Goal: Information Seeking & Learning: Find specific page/section

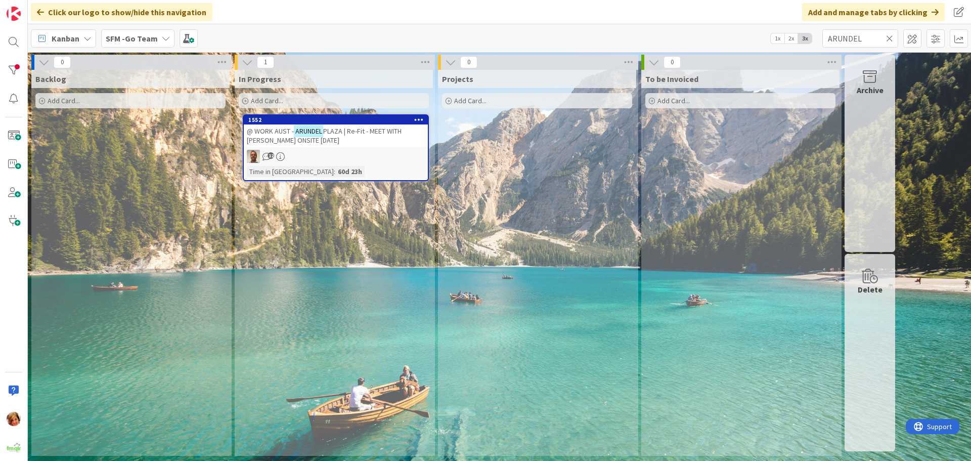
click at [889, 37] on icon at bounding box center [889, 38] width 7 height 9
click at [889, 37] on input "text" at bounding box center [861, 38] width 76 height 18
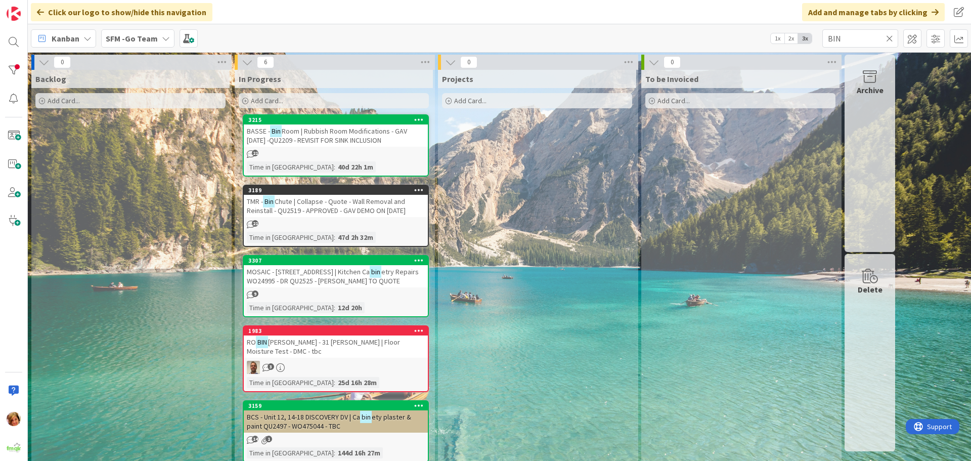
click at [293, 196] on div "TMR - Bin Chute | Collapse - Quote - Wall Removal and Reinstall - QU2519 - APPR…" at bounding box center [336, 206] width 184 height 22
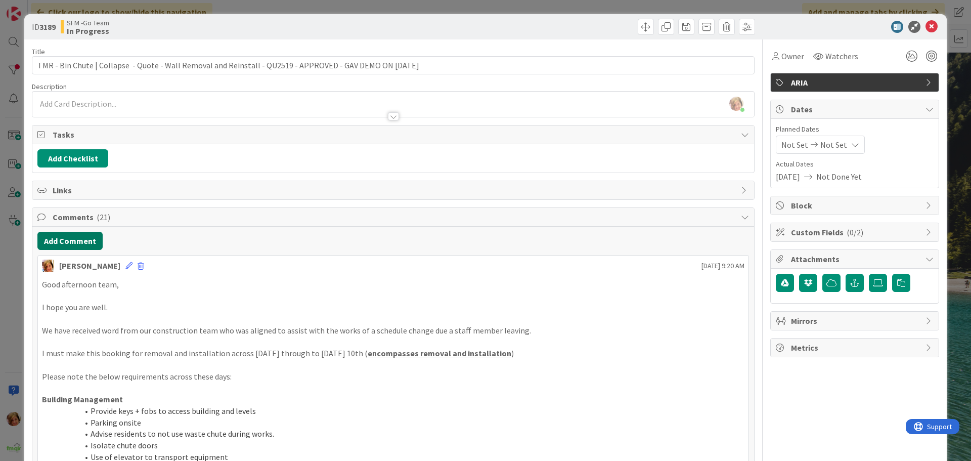
click at [73, 239] on button "Add Comment" at bounding box center [69, 241] width 65 height 18
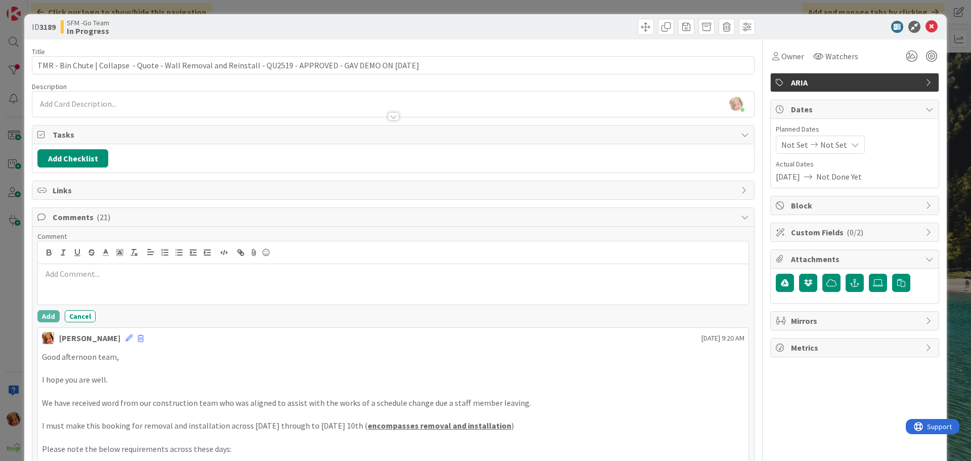
click at [111, 265] on div at bounding box center [393, 284] width 711 height 40
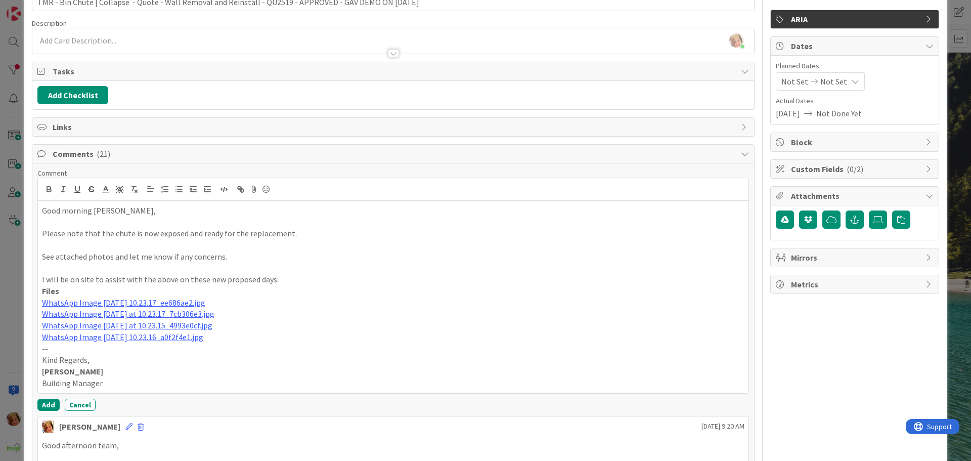
scroll to position [152, 0]
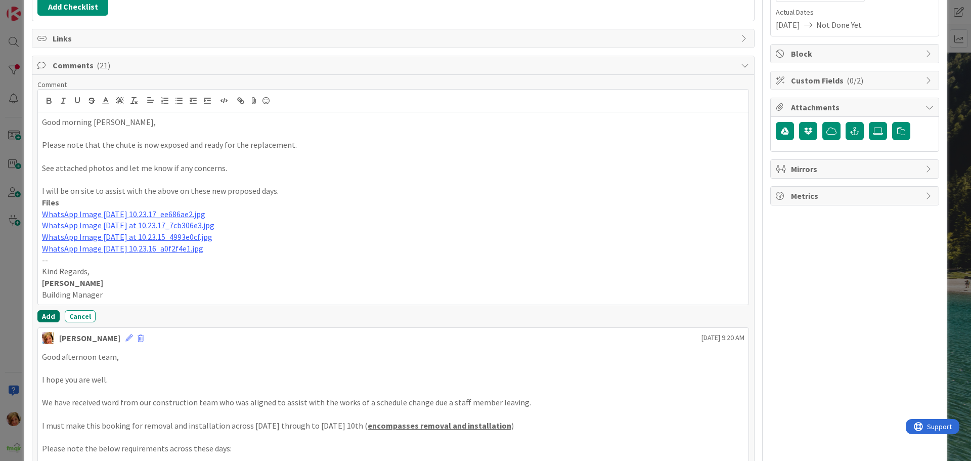
click at [49, 312] on button "Add" at bounding box center [48, 316] width 22 height 12
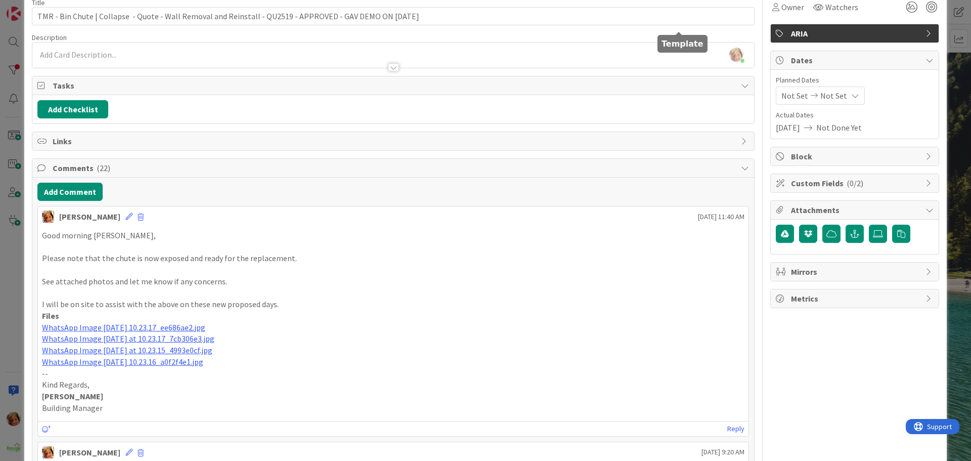
scroll to position [0, 0]
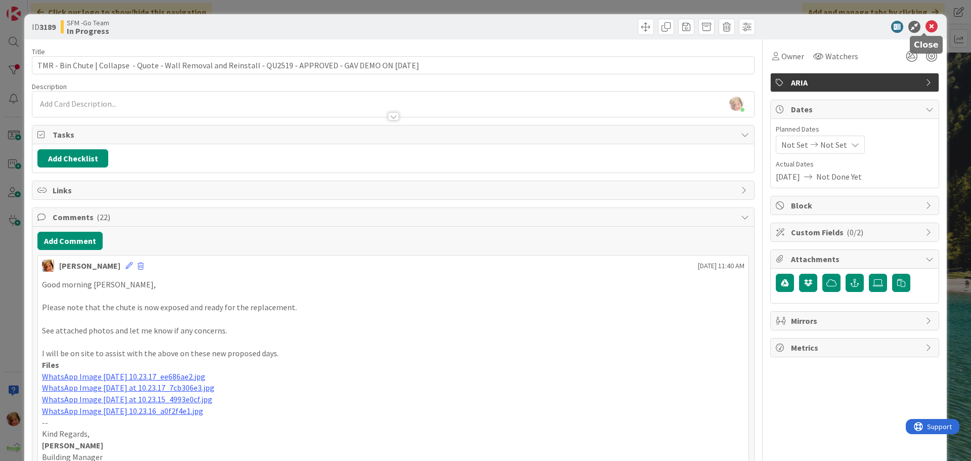
click at [926, 27] on icon at bounding box center [932, 27] width 12 height 12
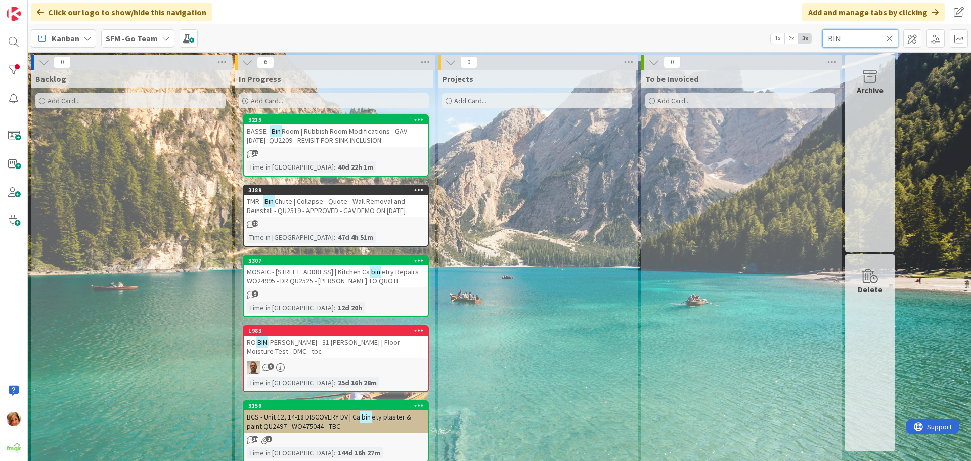
click at [874, 38] on input "BIN" at bounding box center [861, 38] width 76 height 18
type input "B"
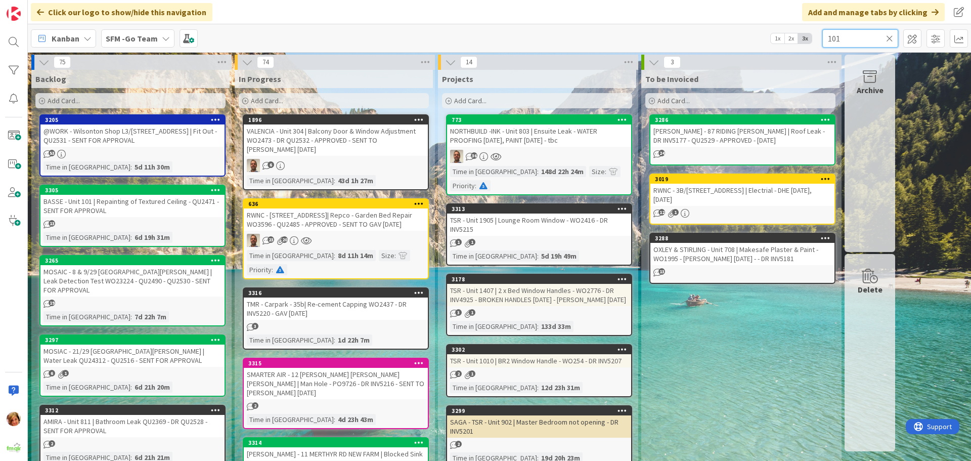
type input "101"
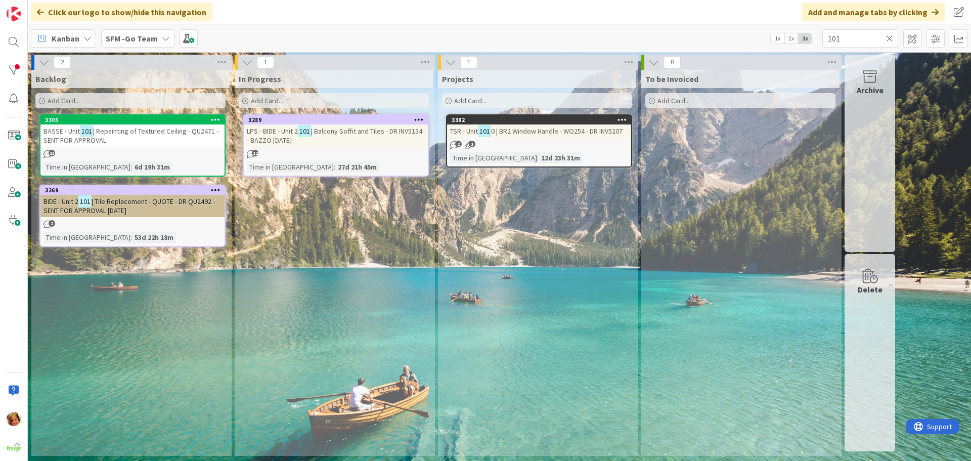
click at [136, 135] on span "| Repainting of Textured Ceiling - QU2471 - SENT FOR APPROVAL" at bounding box center [131, 135] width 175 height 18
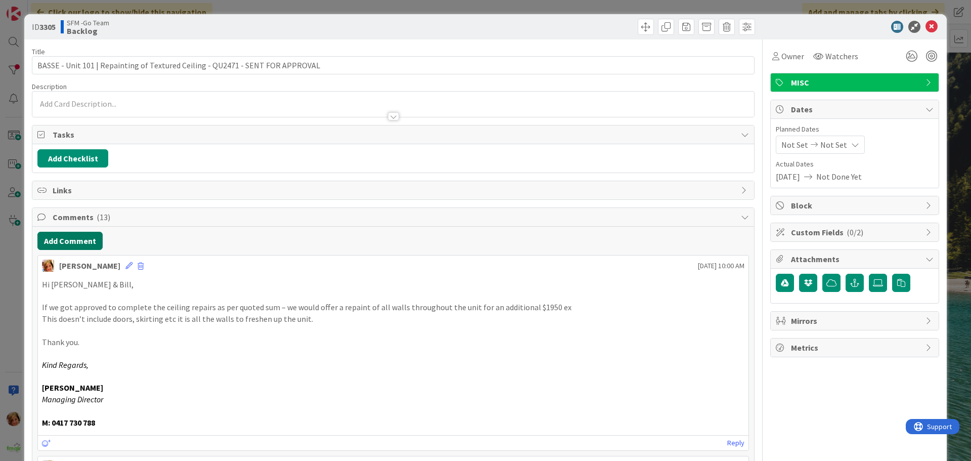
click at [75, 243] on button "Add Comment" at bounding box center [69, 241] width 65 height 18
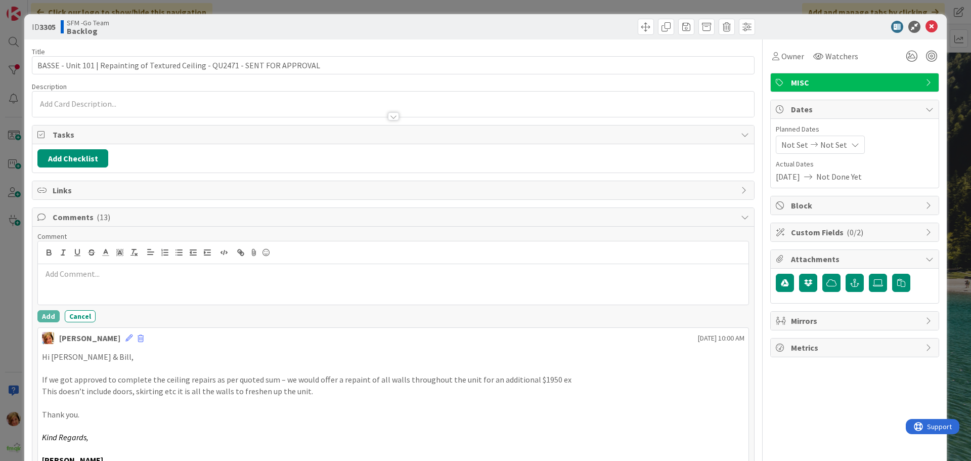
click at [101, 282] on div at bounding box center [393, 284] width 711 height 40
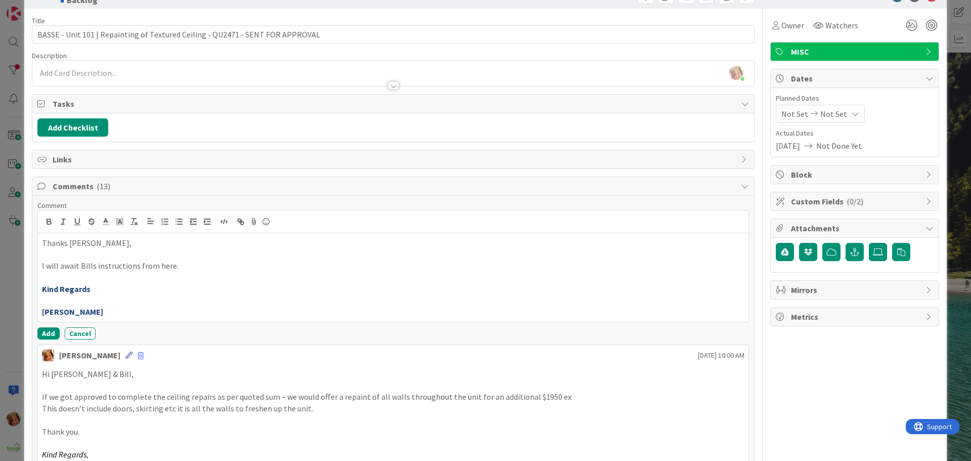
scroll to position [101, 0]
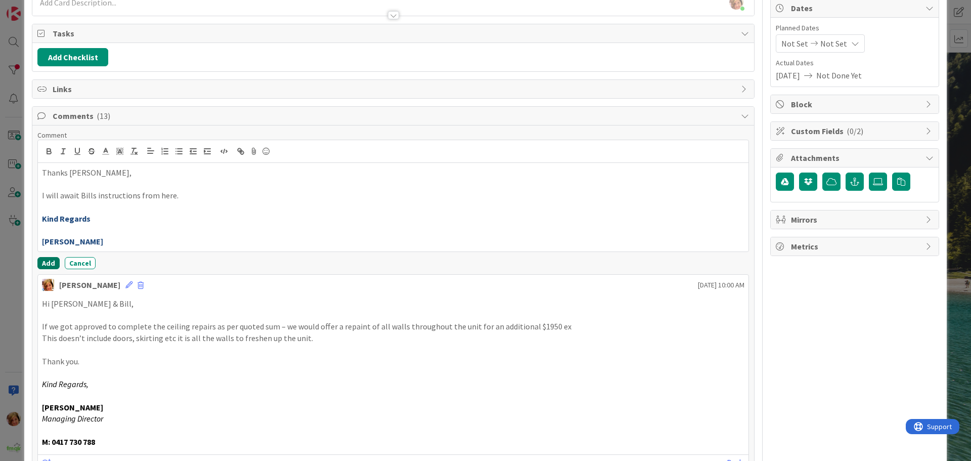
click at [46, 260] on button "Add" at bounding box center [48, 263] width 22 height 12
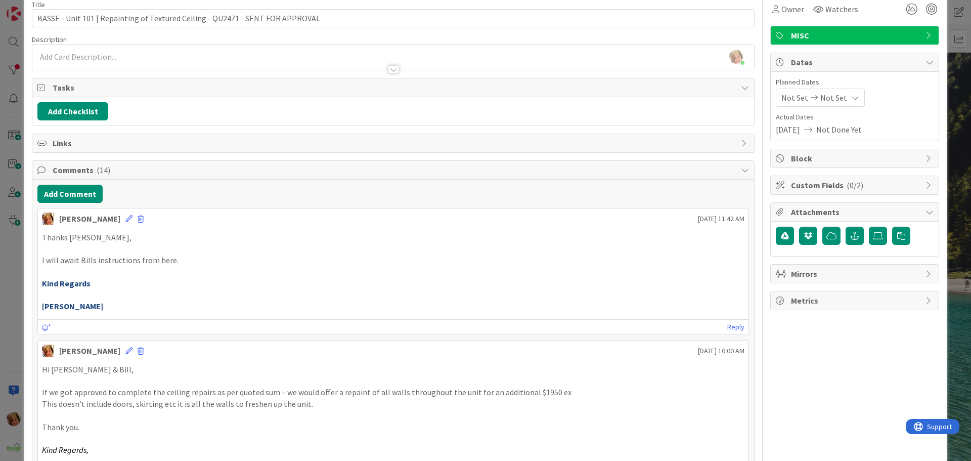
scroll to position [0, 0]
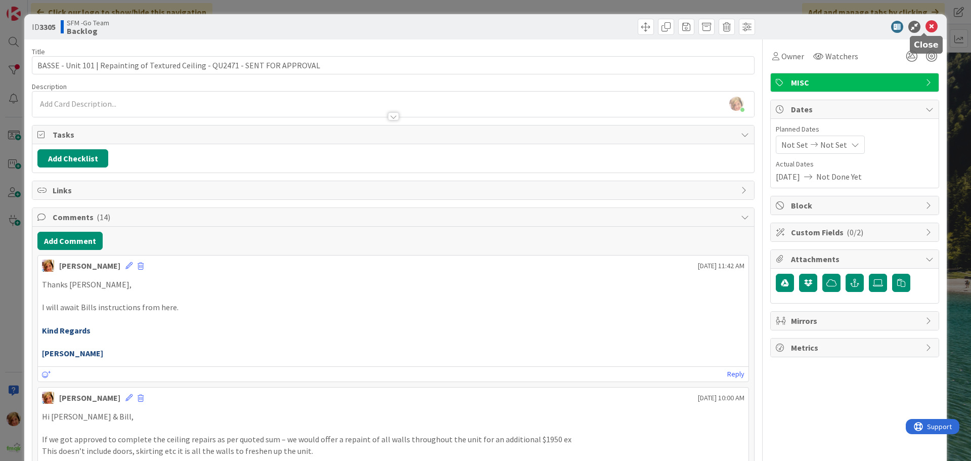
click at [926, 28] on icon at bounding box center [932, 27] width 12 height 12
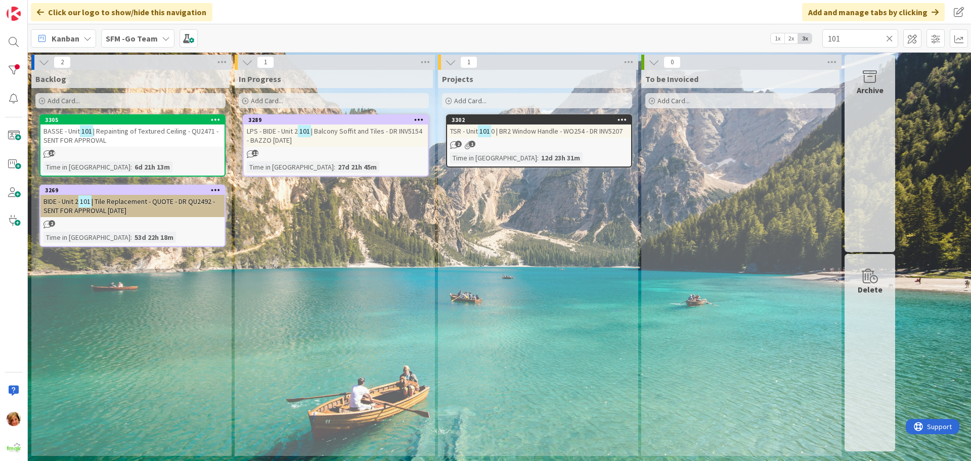
click at [892, 37] on icon at bounding box center [889, 38] width 7 height 9
click at [890, 36] on input "text" at bounding box center [861, 38] width 76 height 18
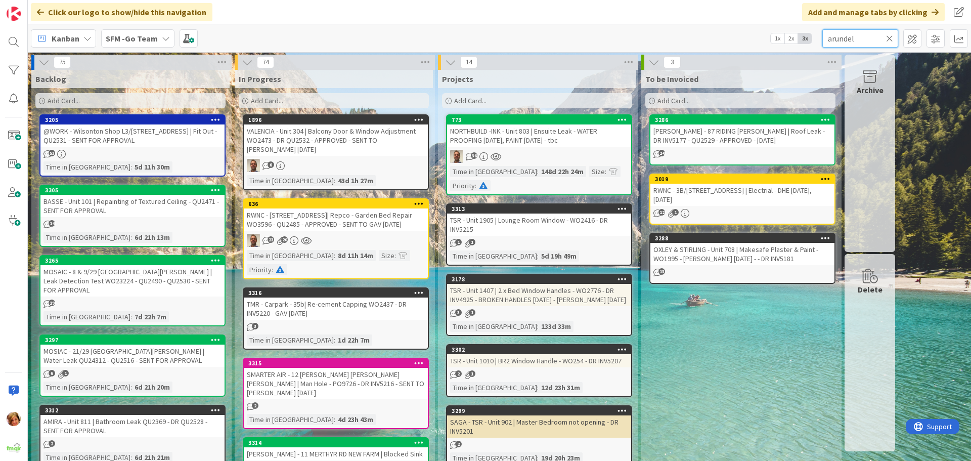
type input "arundel"
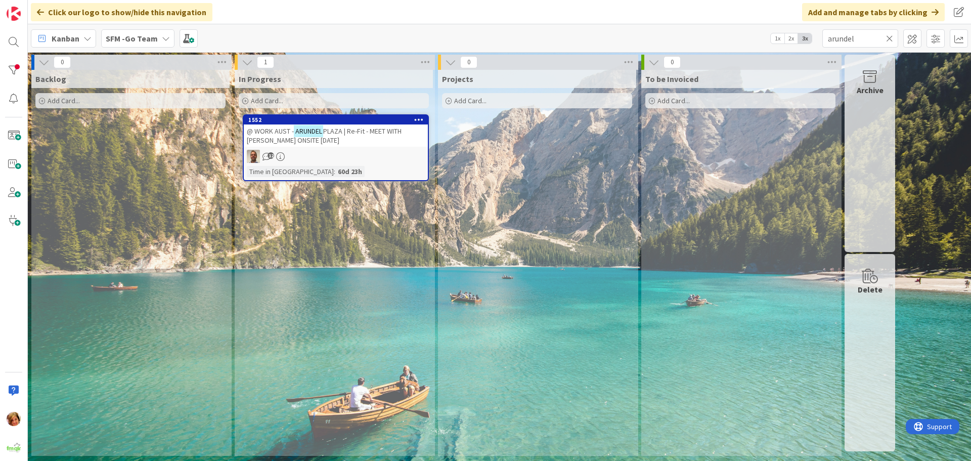
click at [355, 128] on span "PLAZA | Re-Fit - MEET WITH [PERSON_NAME] ONSITE [DATE]" at bounding box center [324, 135] width 155 height 18
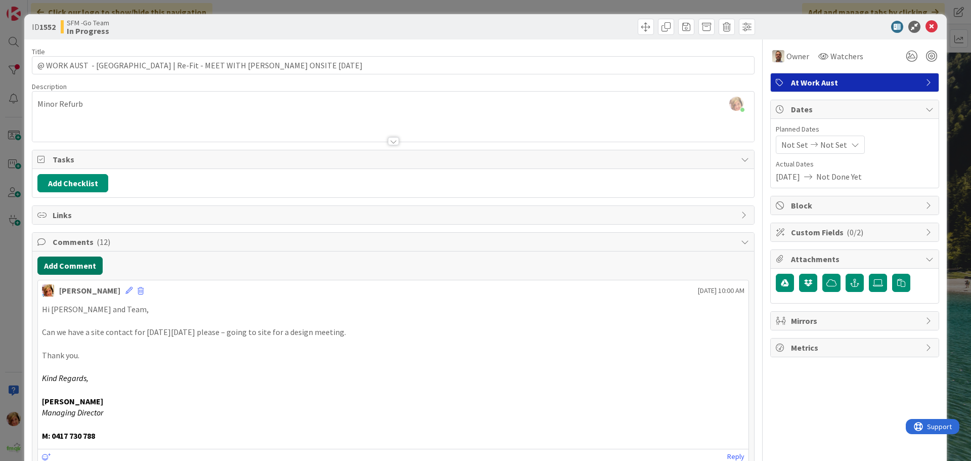
click at [83, 266] on button "Add Comment" at bounding box center [69, 265] width 65 height 18
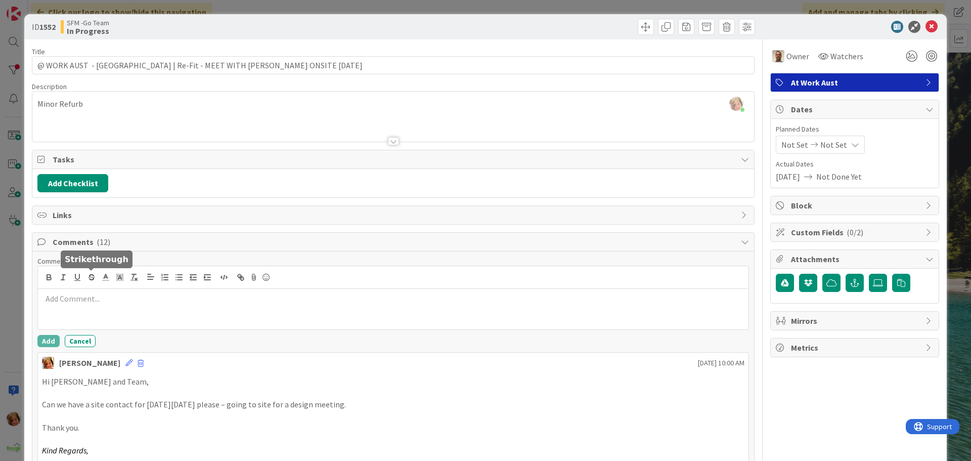
click at [124, 302] on p at bounding box center [393, 299] width 703 height 12
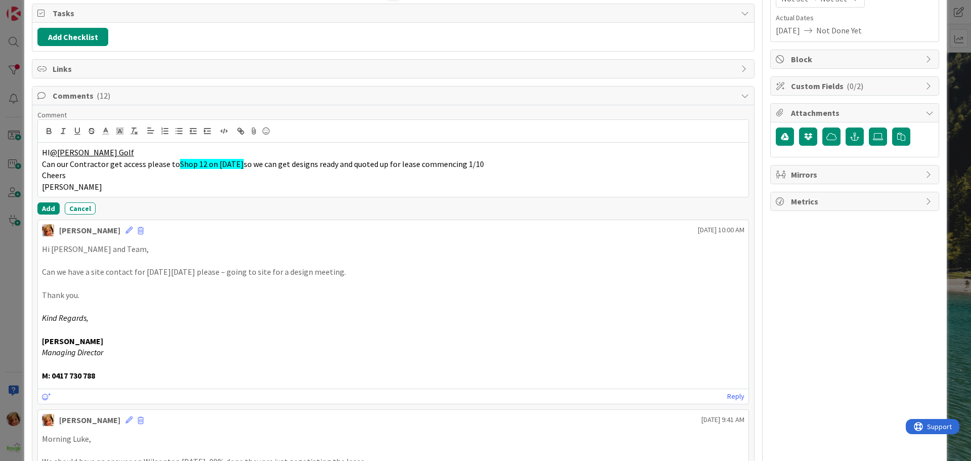
scroll to position [152, 0]
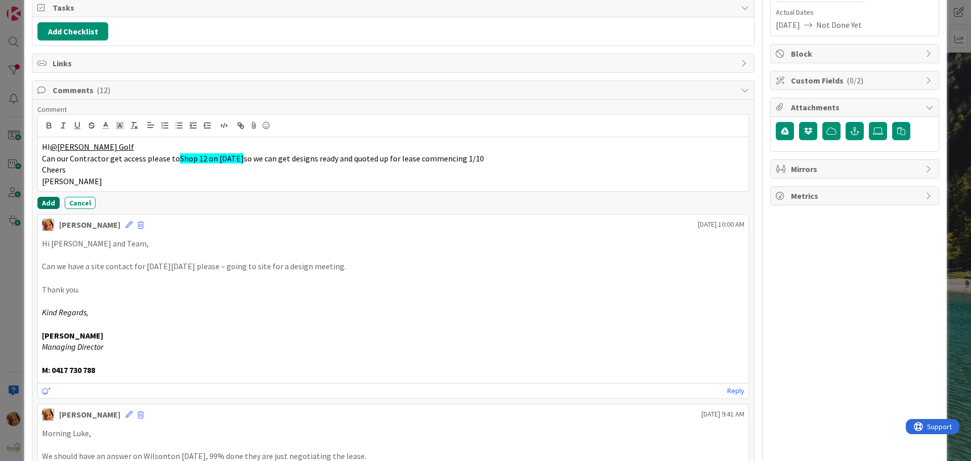
click at [47, 200] on button "Add" at bounding box center [48, 203] width 22 height 12
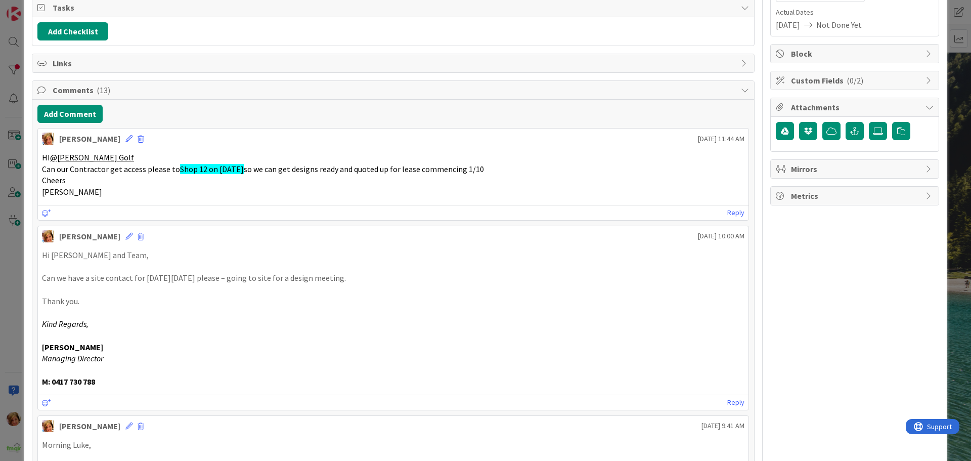
scroll to position [0, 0]
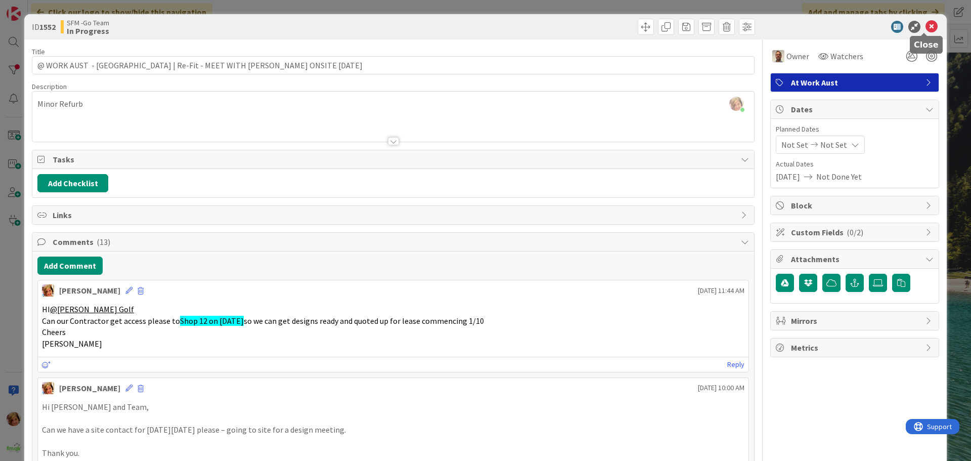
click at [926, 27] on icon at bounding box center [932, 27] width 12 height 12
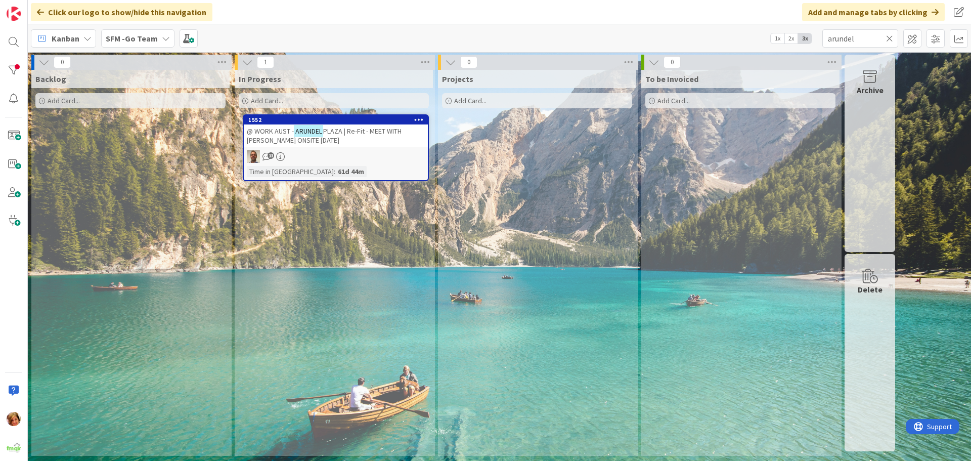
click at [888, 38] on icon at bounding box center [889, 38] width 7 height 9
click at [888, 38] on input "text" at bounding box center [861, 38] width 76 height 18
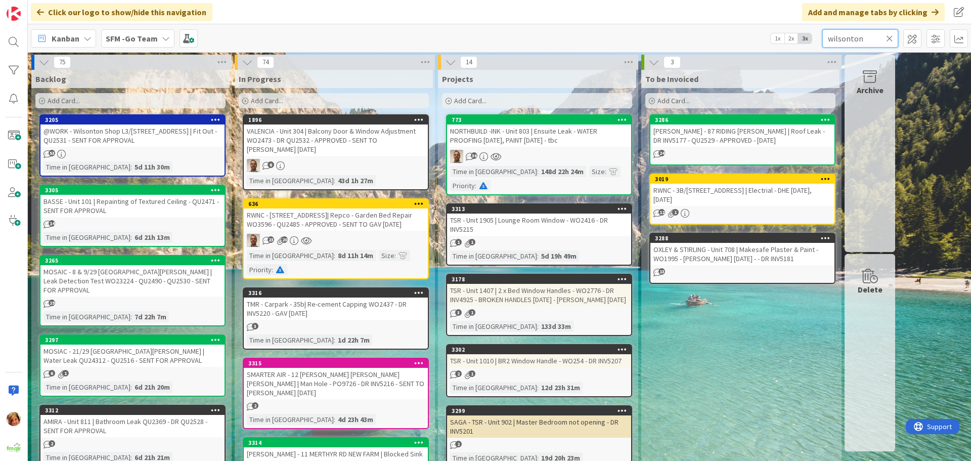
type input "wilsonton"
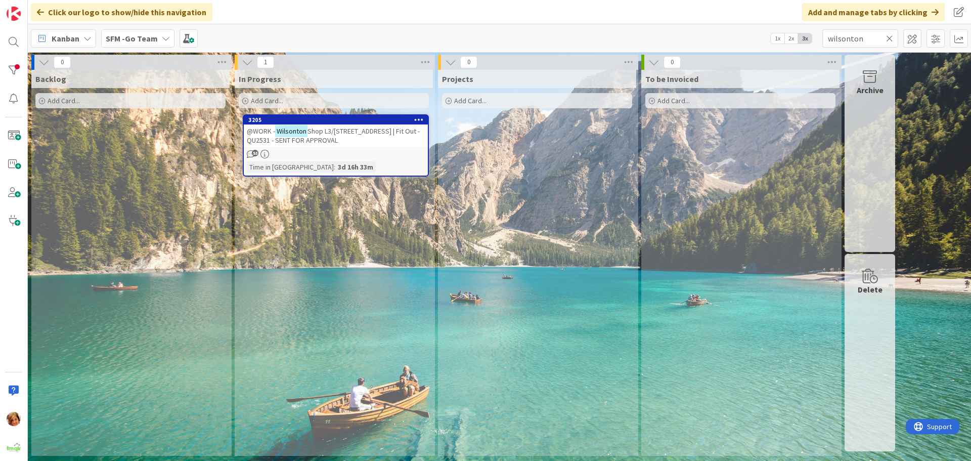
click at [369, 135] on span "Shop L3/[STREET_ADDRESS] | Fit Out - QU2531 - SENT FOR APPROVAL" at bounding box center [333, 135] width 173 height 18
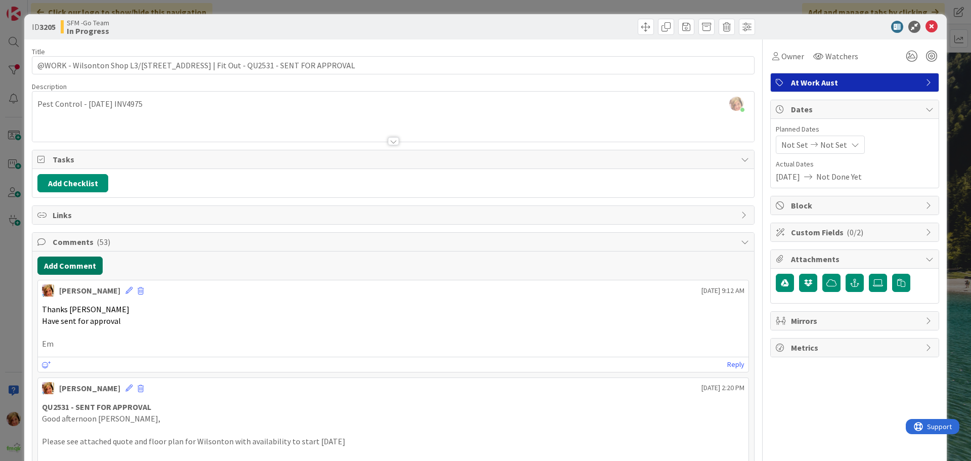
click at [77, 267] on button "Add Comment" at bounding box center [69, 265] width 65 height 18
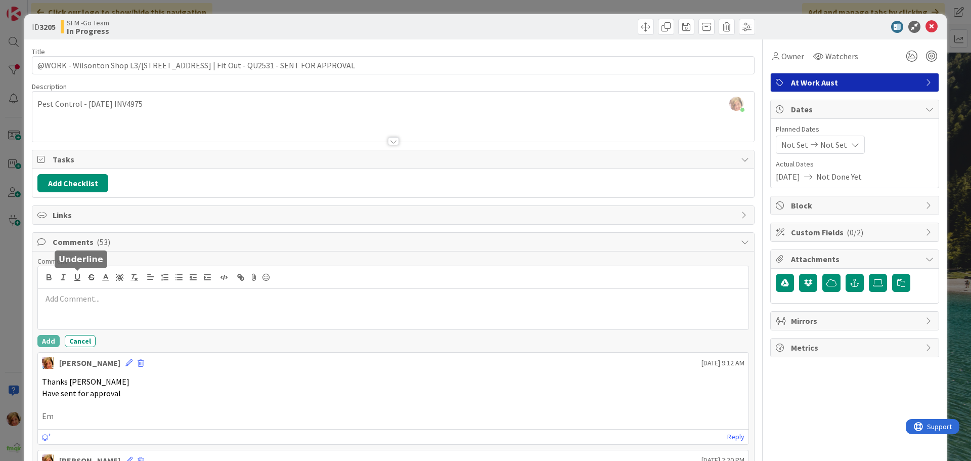
click at [85, 288] on div at bounding box center [393, 277] width 711 height 23
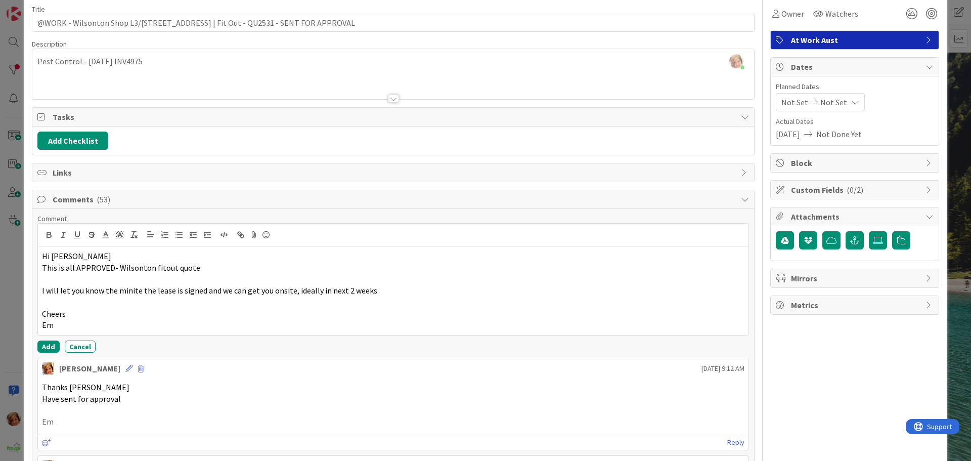
scroll to position [101, 0]
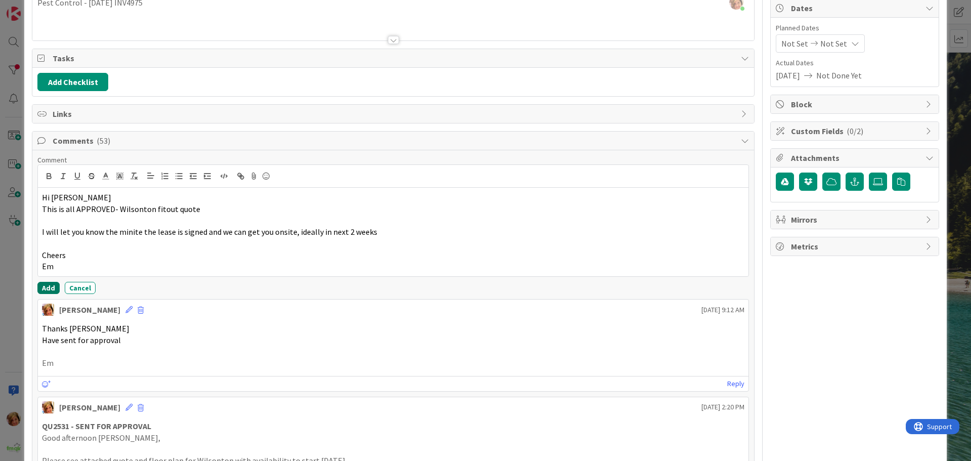
click at [46, 283] on button "Add" at bounding box center [48, 288] width 22 height 12
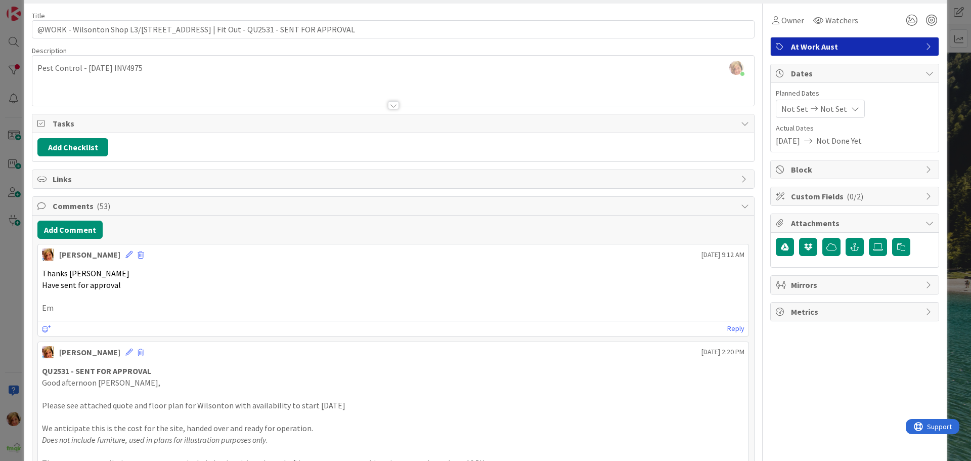
scroll to position [0, 0]
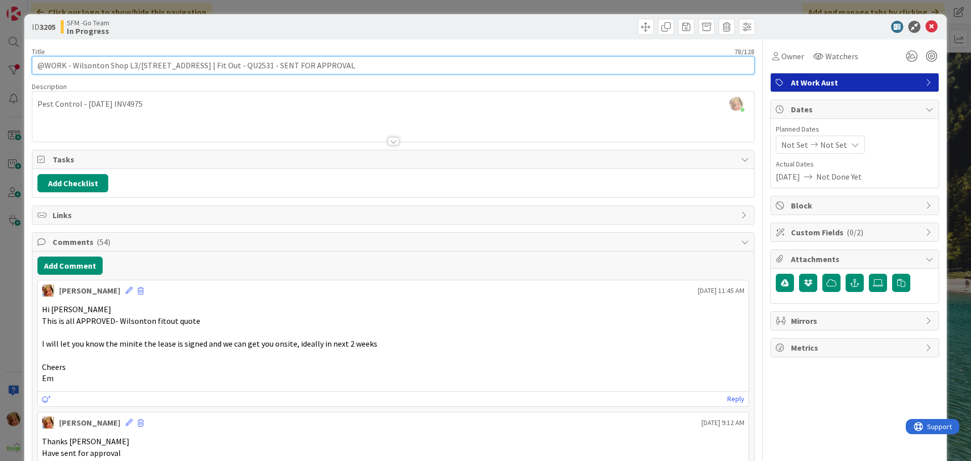
drag, startPoint x: 332, startPoint y: 68, endPoint x: 247, endPoint y: 70, distance: 85.0
click at [247, 70] on input "@WORK - Wilsonton Shop L3/[STREET_ADDRESS] | Fit Out - QU2531 - SENT FOR APPROV…" at bounding box center [393, 65] width 723 height 18
type input "@WORK - Wilsonton Shop L3/[STREET_ADDRESS] | Fit Out - QU2531 - APPROVED"
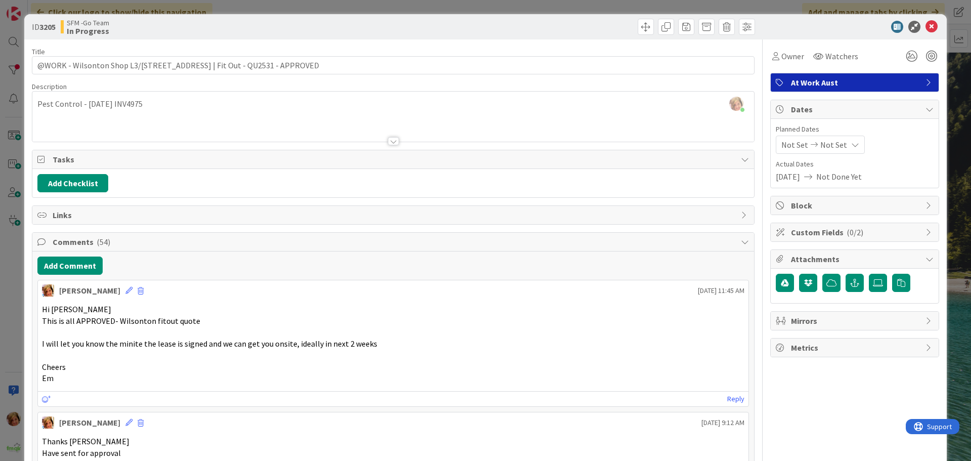
click at [529, 29] on div at bounding box center [575, 27] width 359 height 16
click at [926, 31] on icon at bounding box center [932, 27] width 12 height 12
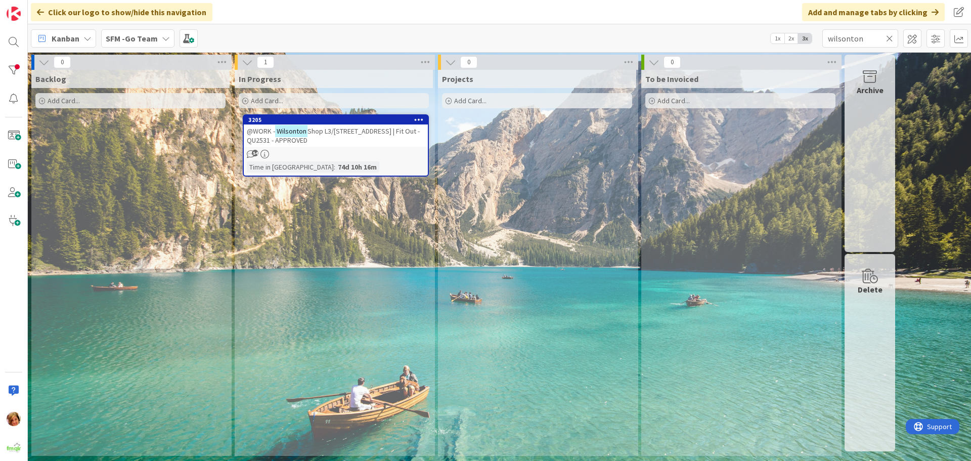
click at [891, 38] on icon at bounding box center [889, 38] width 7 height 9
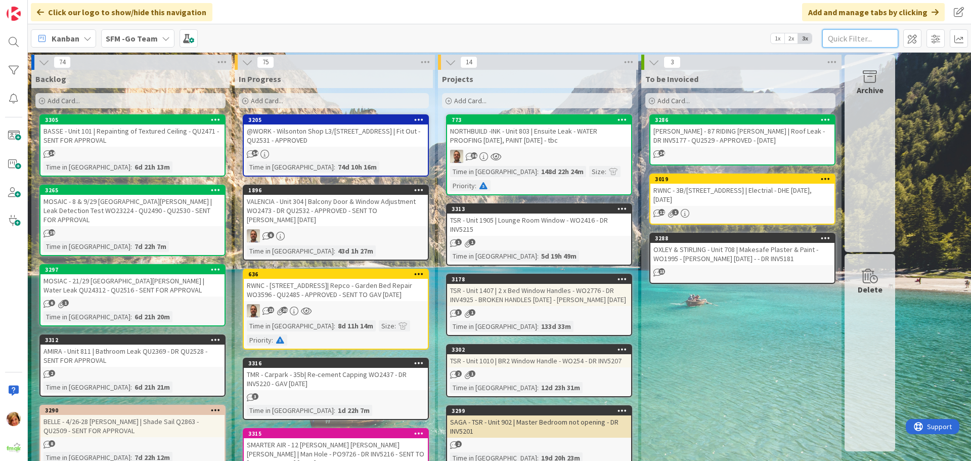
click at [848, 38] on input "text" at bounding box center [861, 38] width 76 height 18
type input "ARUNDEL"
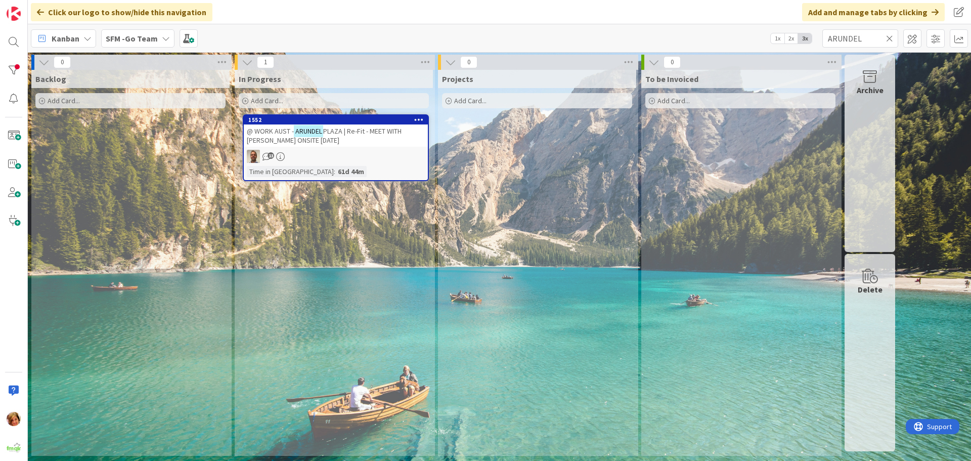
click at [391, 139] on div "@ WORK AUST - [GEOGRAPHIC_DATA] | Re-Fit - MEET WITH [PERSON_NAME] ONSITE [DATE]" at bounding box center [336, 135] width 184 height 22
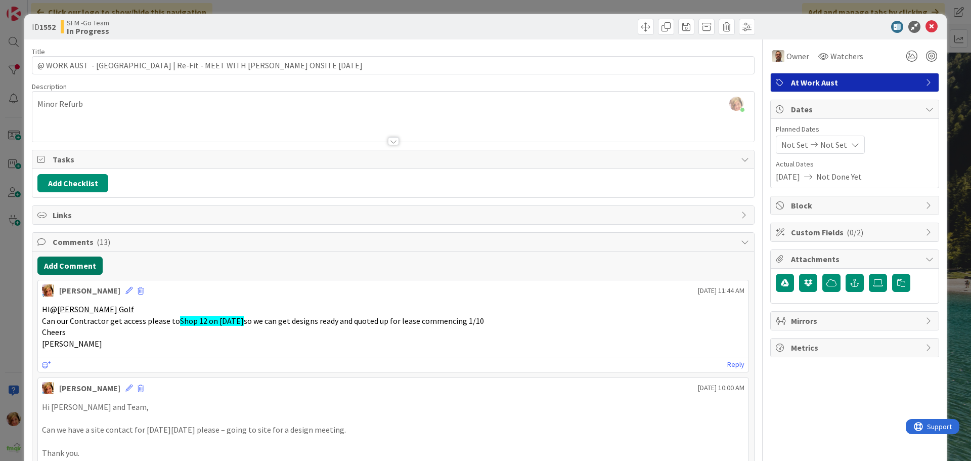
click at [68, 267] on button "Add Comment" at bounding box center [69, 265] width 65 height 18
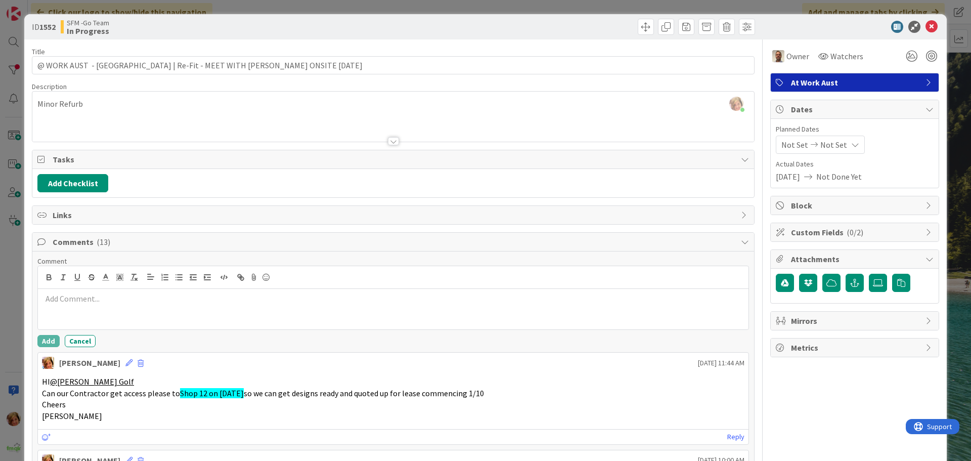
click at [92, 296] on p at bounding box center [393, 299] width 703 height 12
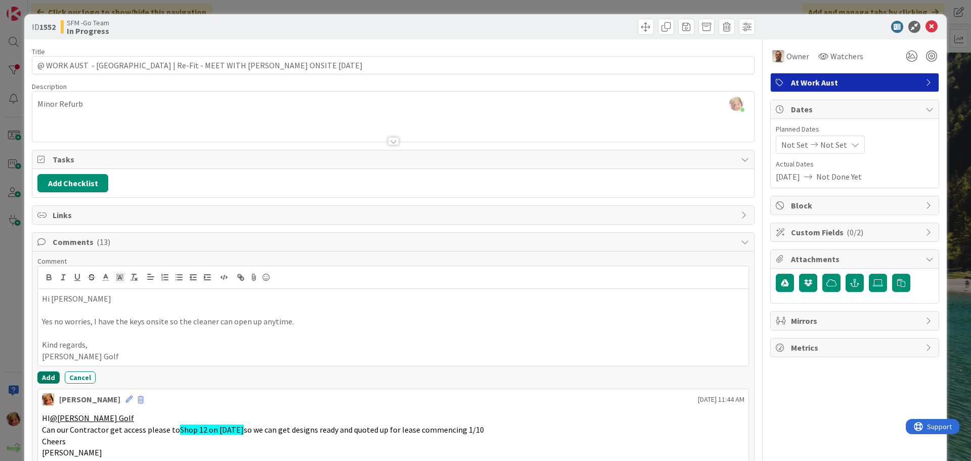
click at [46, 376] on button "Add" at bounding box center [48, 377] width 22 height 12
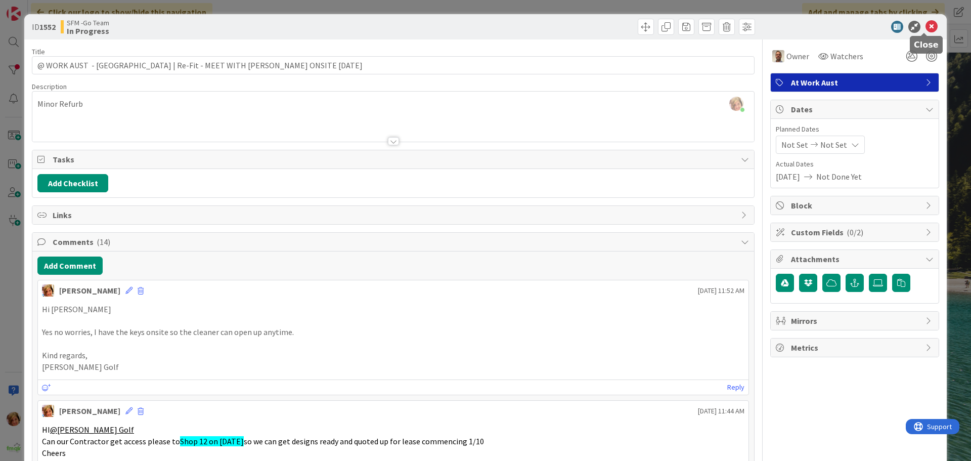
click at [926, 26] on icon at bounding box center [932, 27] width 12 height 12
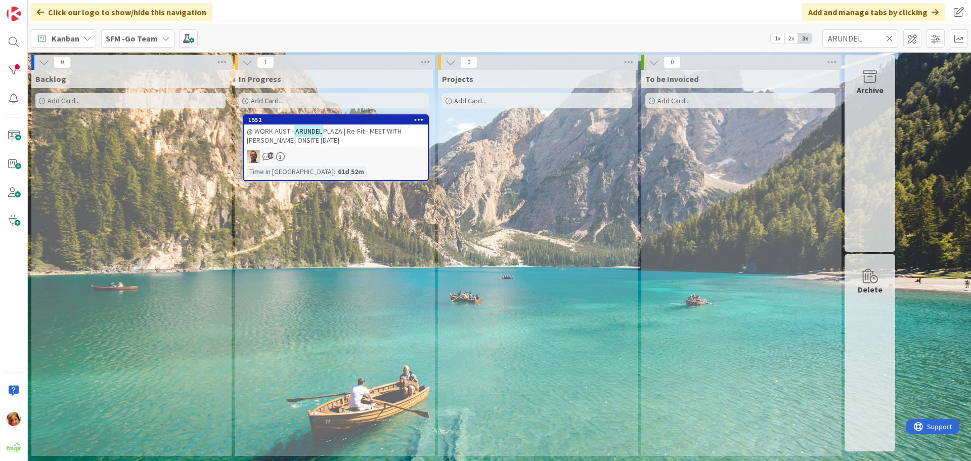
drag, startPoint x: 890, startPoint y: 37, endPoint x: 789, endPoint y: 12, distance: 104.9
click at [890, 37] on icon at bounding box center [889, 38] width 7 height 9
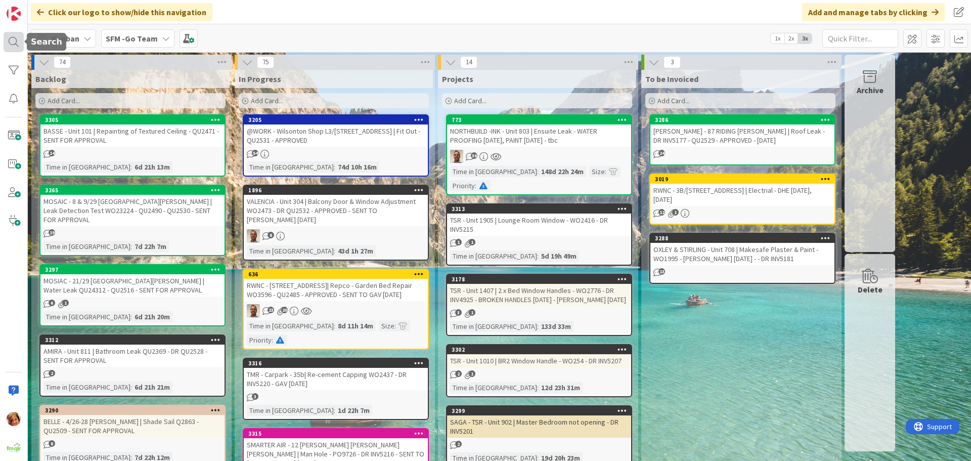
click at [12, 44] on div at bounding box center [14, 42] width 20 height 20
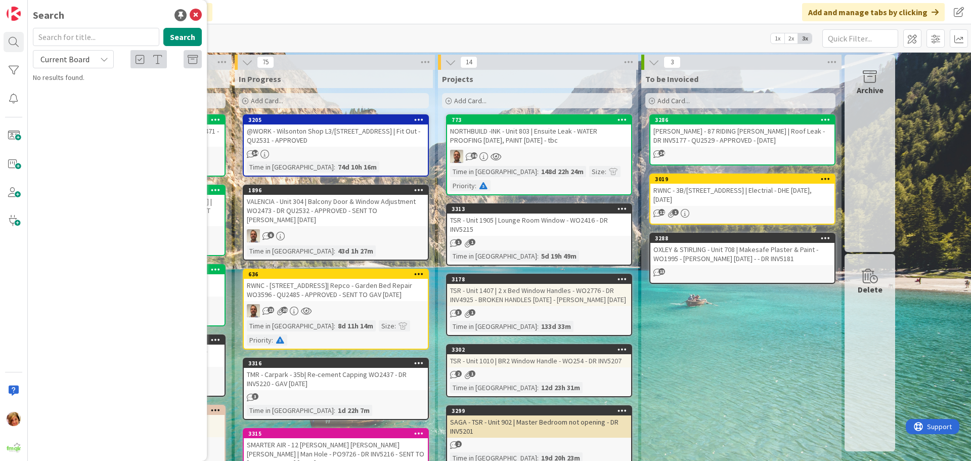
click at [70, 40] on input "text" at bounding box center [96, 37] width 126 height 18
type input "casa"
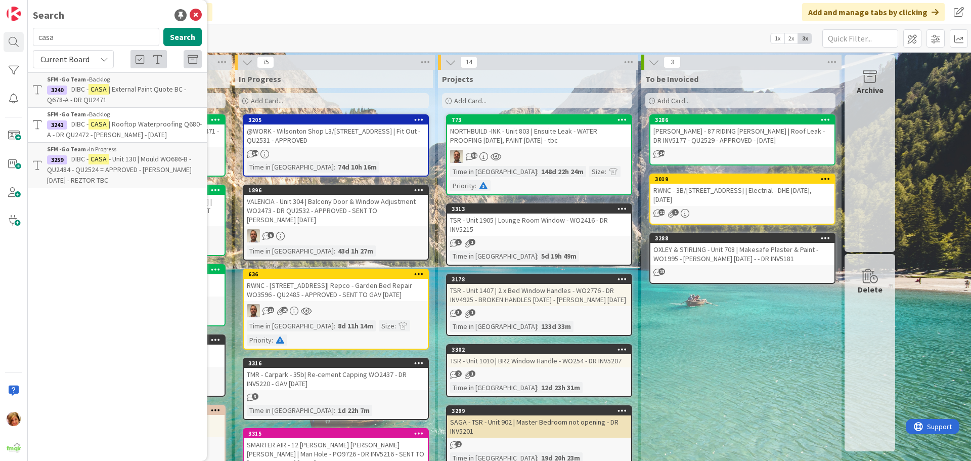
click at [136, 122] on span "| Rooftop Waterproofing Q680-A - DR QU2472 - [PERSON_NAME] - [DATE]" at bounding box center [124, 129] width 155 height 20
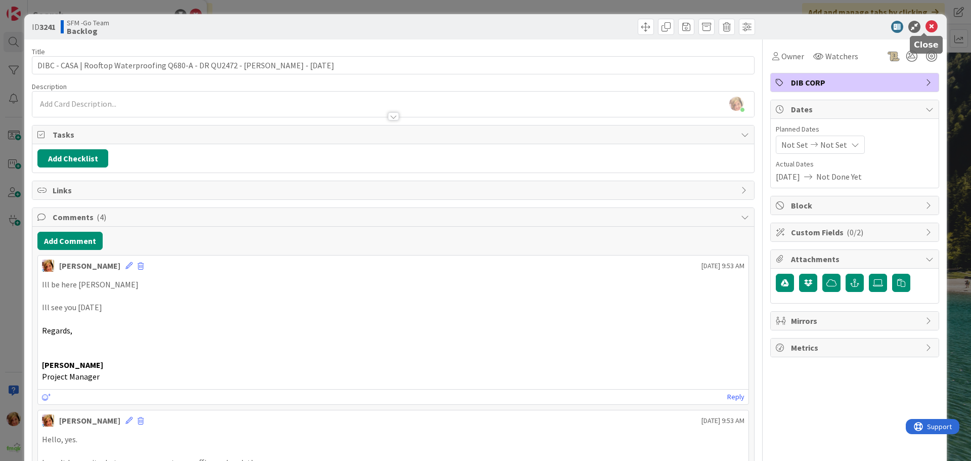
click at [926, 27] on icon at bounding box center [932, 27] width 12 height 12
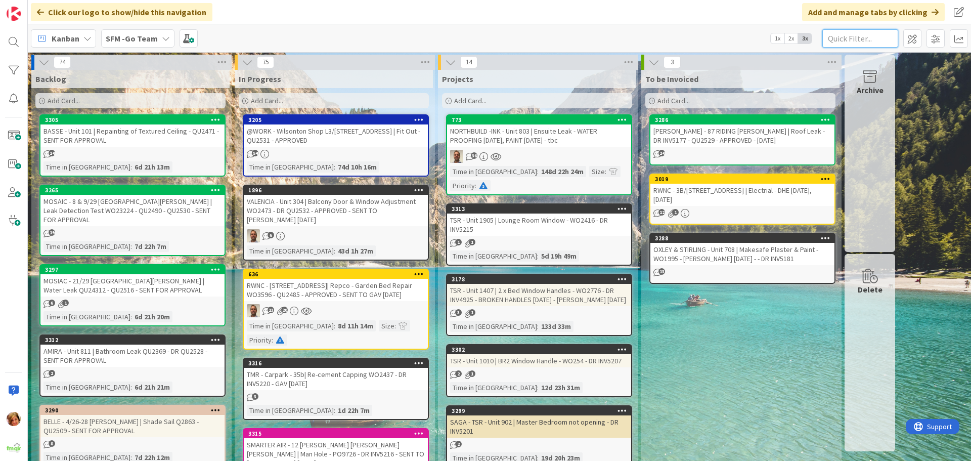
click at [868, 38] on input "text" at bounding box center [861, 38] width 76 height 18
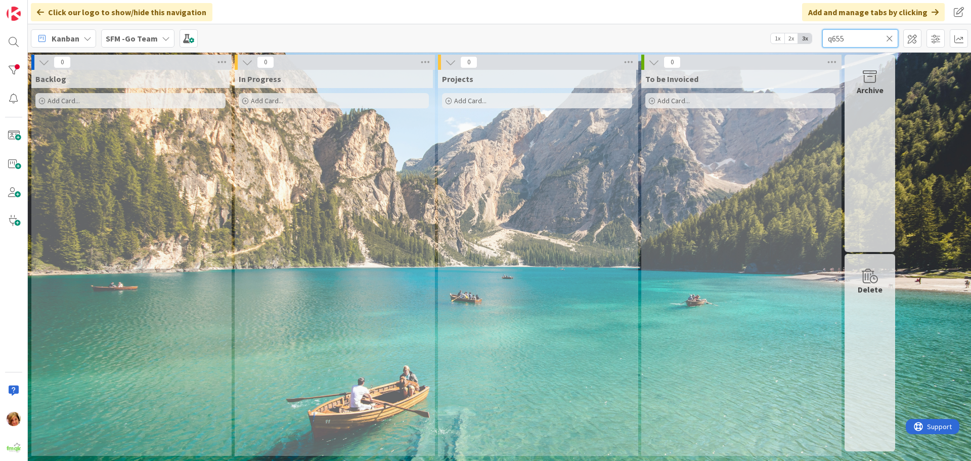
type input "q655"
click at [14, 41] on div at bounding box center [14, 42] width 20 height 20
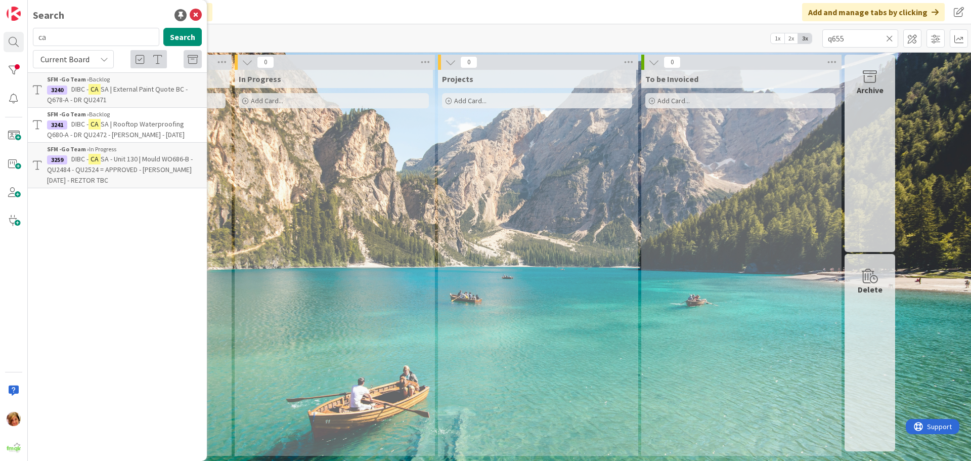
type input "c"
type input "q655"
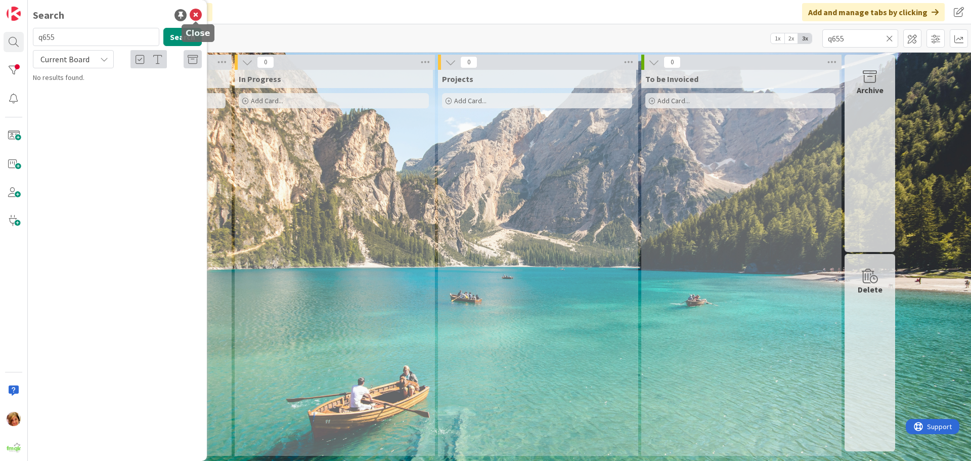
click at [196, 14] on icon at bounding box center [196, 15] width 12 height 12
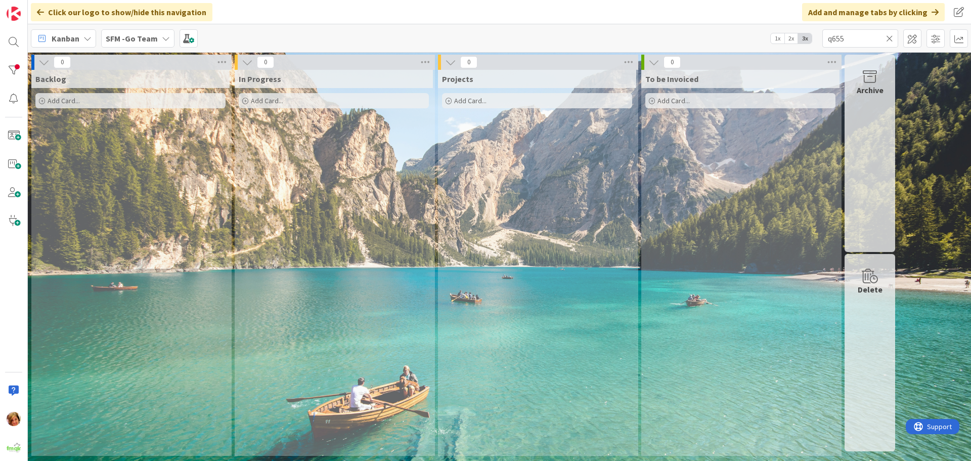
click at [889, 38] on icon at bounding box center [889, 38] width 7 height 9
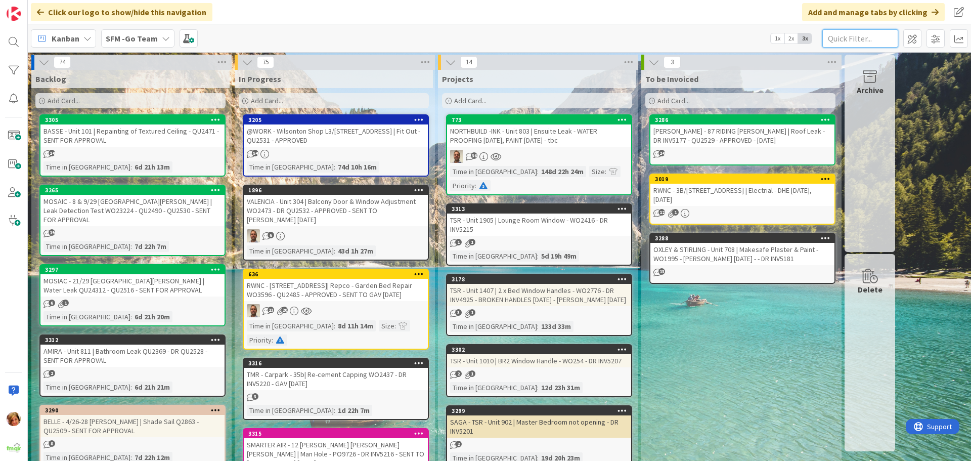
click at [857, 33] on input "text" at bounding box center [861, 38] width 76 height 18
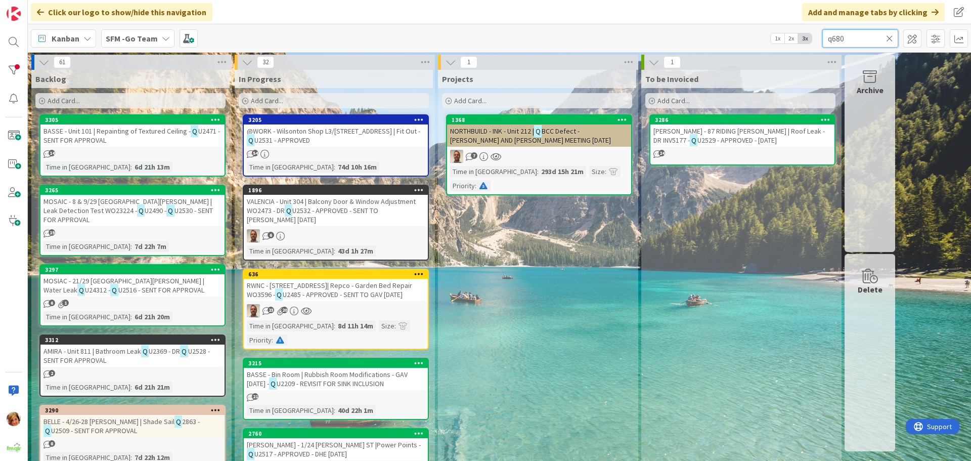
type input "q680"
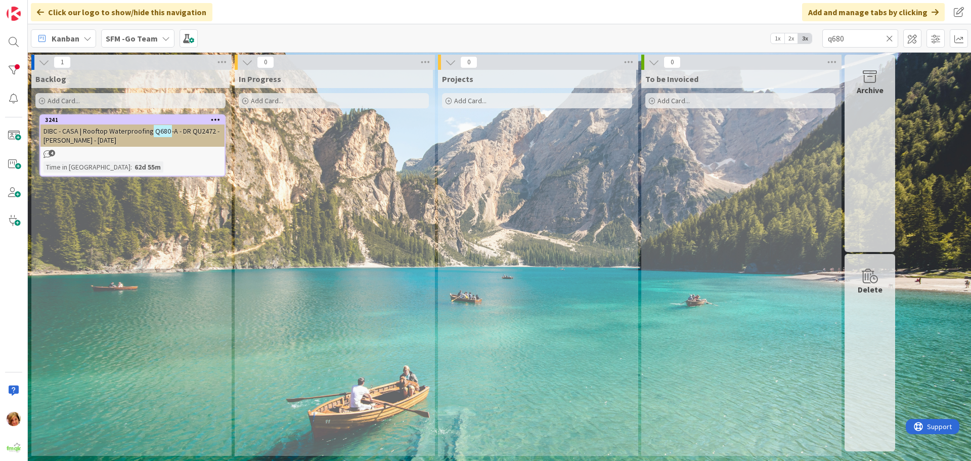
click at [114, 128] on span "DIBC - CASA | Rooftop Waterproofing" at bounding box center [99, 130] width 110 height 9
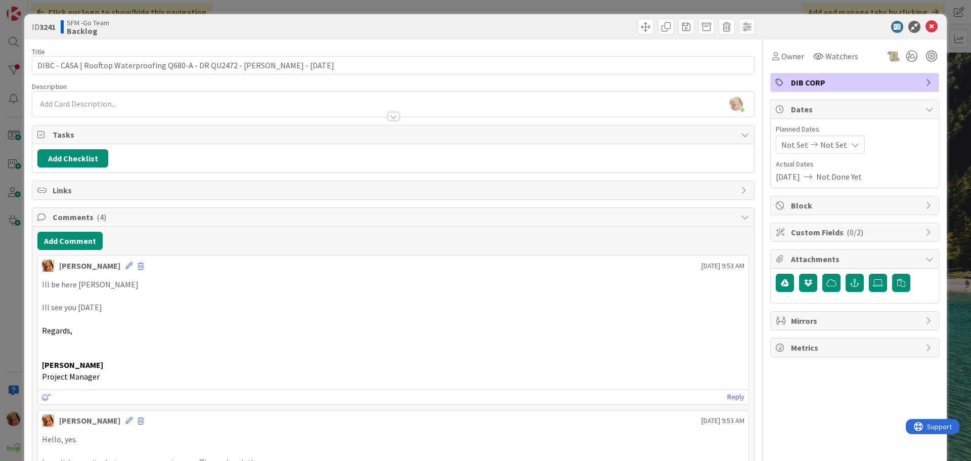
click at [488, 322] on p at bounding box center [393, 319] width 703 height 12
